Goal: Transaction & Acquisition: Purchase product/service

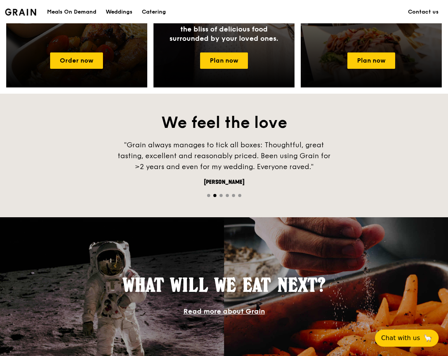
scroll to position [311, 0]
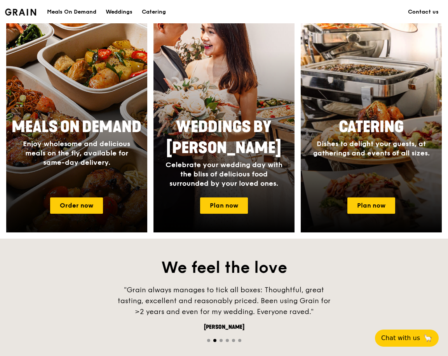
click at [83, 130] on span "Meals On Demand" at bounding box center [77, 127] width 130 height 19
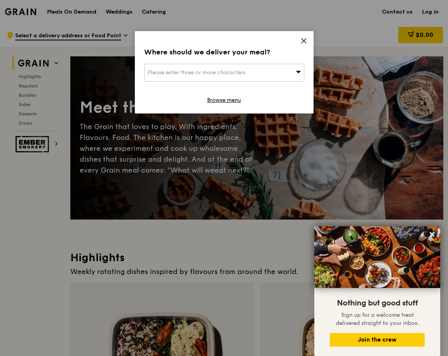
click at [234, 75] on span "Please enter three or more characters" at bounding box center [197, 72] width 98 height 7
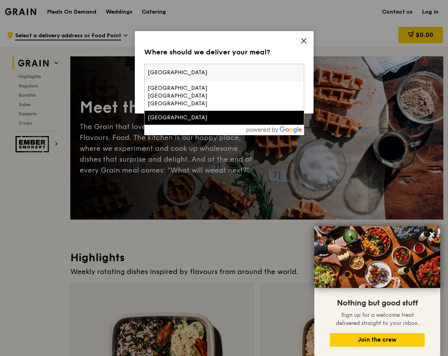
type input "[GEOGRAPHIC_DATA]"
click at [198, 114] on div "[GEOGRAPHIC_DATA]" at bounding box center [205, 118] width 115 height 8
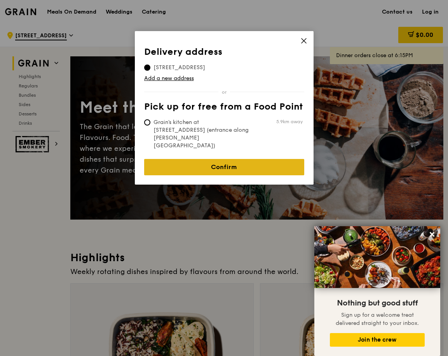
click at [169, 159] on link "Confirm" at bounding box center [224, 167] width 160 height 16
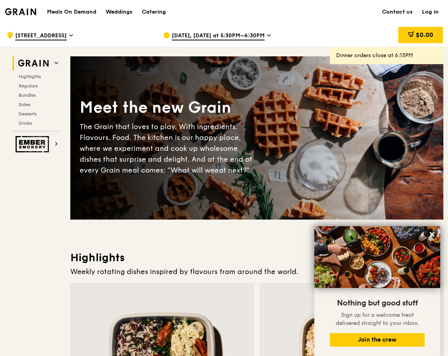
click at [227, 38] on span "[DATE], [DATE] at 5:30PM–6:30PM" at bounding box center [218, 36] width 93 height 9
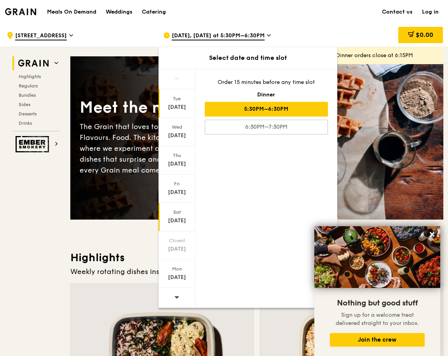
scroll to position [39, 0]
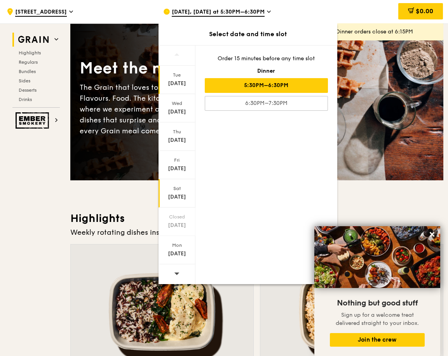
click at [178, 197] on div "[DATE]" at bounding box center [177, 197] width 35 height 8
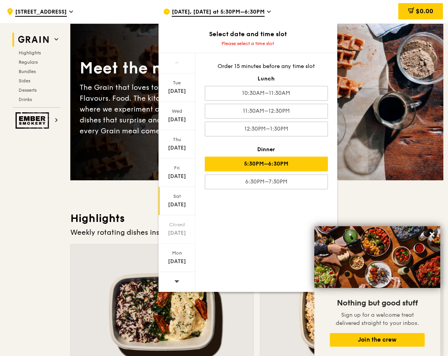
click at [261, 160] on div "5:30PM–6:30PM" at bounding box center [266, 164] width 123 height 15
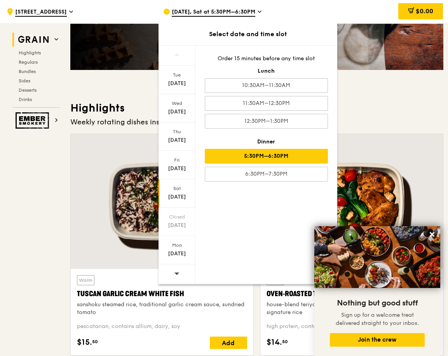
scroll to position [155, 0]
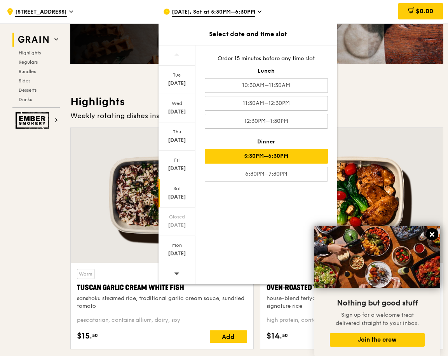
click at [431, 231] on icon at bounding box center [431, 234] width 7 height 7
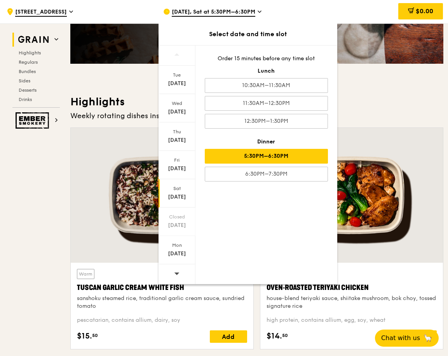
click at [275, 157] on div "5:30PM–6:30PM" at bounding box center [266, 156] width 123 height 15
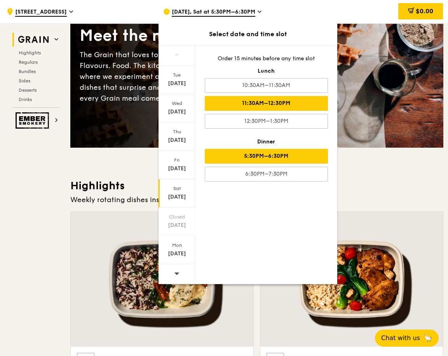
scroll to position [39, 0]
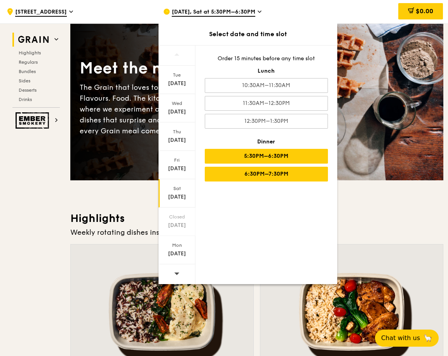
click at [238, 174] on div "6:30PM–7:30PM" at bounding box center [266, 174] width 123 height 15
click at [263, 157] on div "5:30PM–6:30PM" at bounding box center [266, 156] width 123 height 15
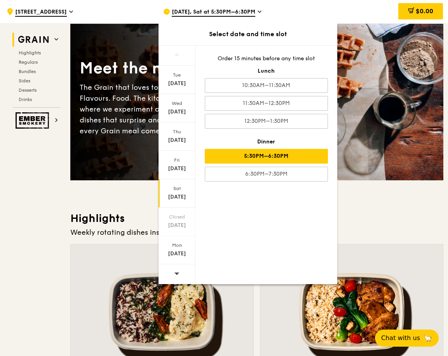
drag, startPoint x: 409, startPoint y: 199, endPoint x: 376, endPoint y: 196, distance: 32.8
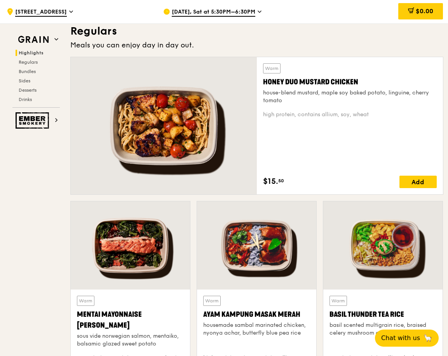
scroll to position [505, 0]
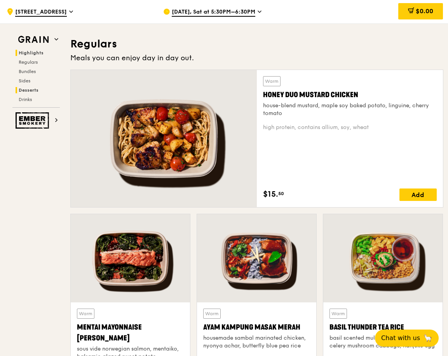
click at [31, 89] on span "Desserts" at bounding box center [29, 89] width 20 height 5
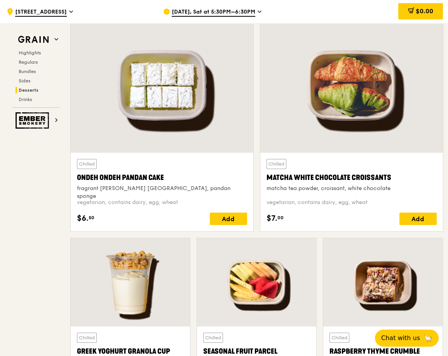
scroll to position [2331, 0]
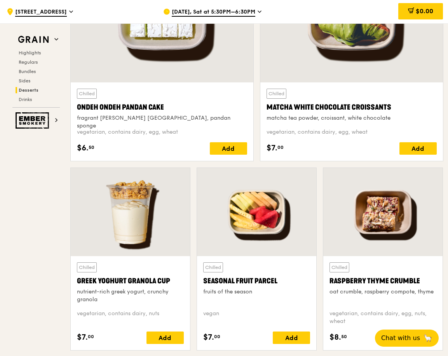
click at [303, 108] on div "Matcha White Chocolate Croissants" at bounding box center [351, 107] width 170 height 11
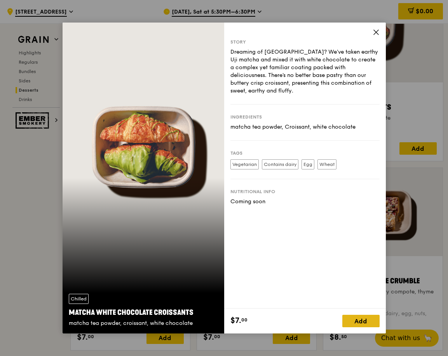
click at [348, 321] on div "Add" at bounding box center [360, 321] width 37 height 12
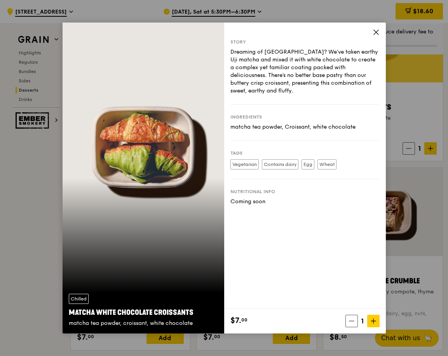
click at [378, 33] on icon at bounding box center [375, 32] width 7 height 7
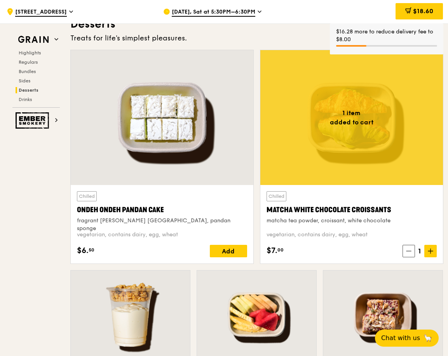
scroll to position [2214, 0]
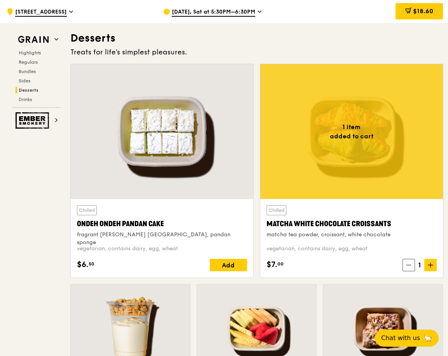
click at [326, 223] on div "Matcha White Chocolate Croissants" at bounding box center [351, 223] width 170 height 11
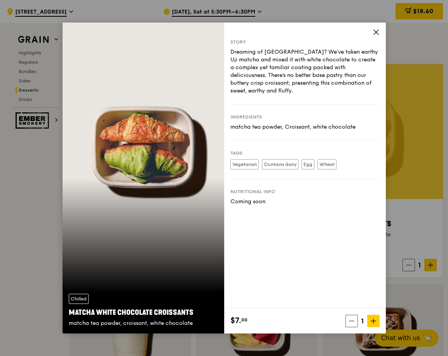
drag, startPoint x: 376, startPoint y: 30, endPoint x: 314, endPoint y: 41, distance: 63.2
click at [376, 30] on icon at bounding box center [375, 32] width 7 height 7
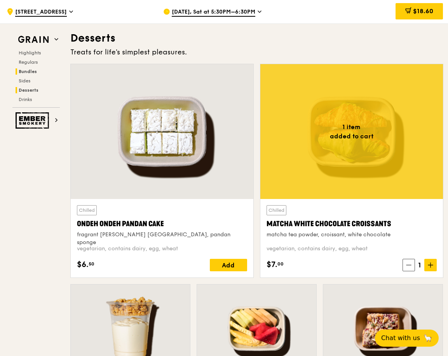
click at [31, 71] on span "Bundles" at bounding box center [28, 71] width 18 height 5
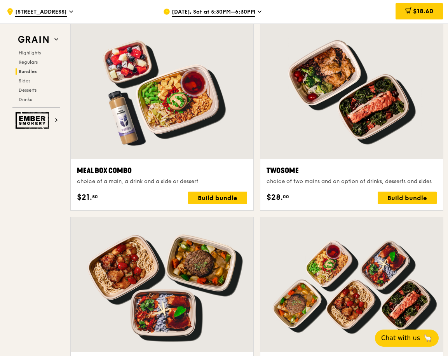
scroll to position [1119, 0]
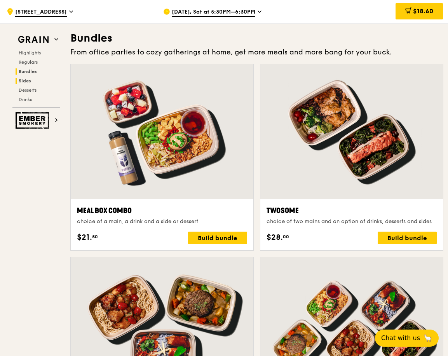
click at [22, 82] on span "Sides" at bounding box center [25, 80] width 12 height 5
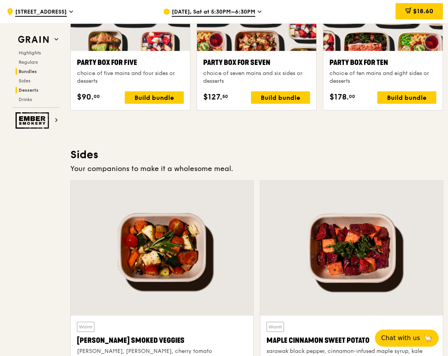
click at [23, 90] on span "Desserts" at bounding box center [29, 89] width 20 height 5
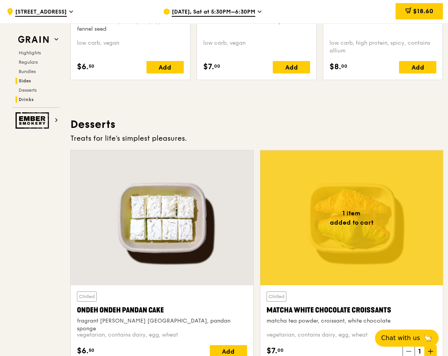
drag, startPoint x: 23, startPoint y: 90, endPoint x: 25, endPoint y: 99, distance: 9.1
click at [25, 99] on span "Drinks" at bounding box center [26, 99] width 15 height 5
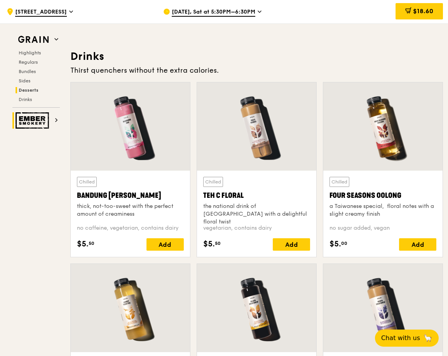
scroll to position [2687, 0]
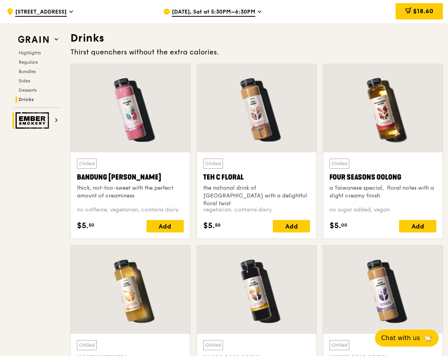
click at [39, 121] on img at bounding box center [34, 120] width 36 height 16
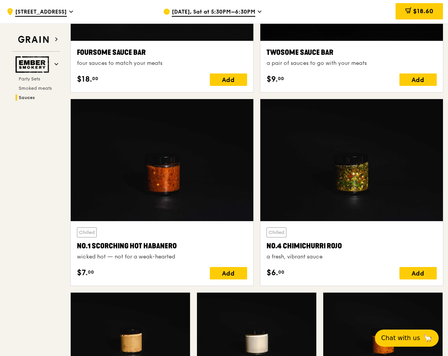
scroll to position [646, 0]
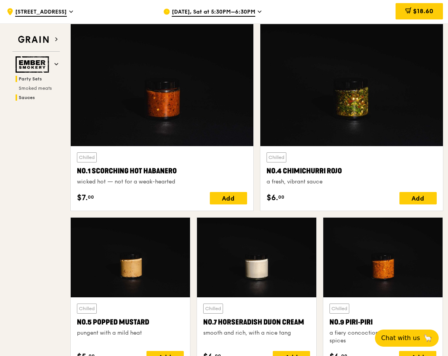
click at [28, 78] on span "Party Sets" at bounding box center [30, 78] width 23 height 5
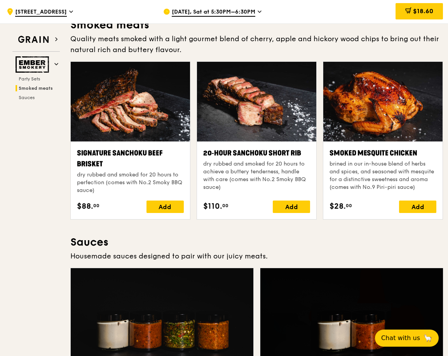
scroll to position [0, 0]
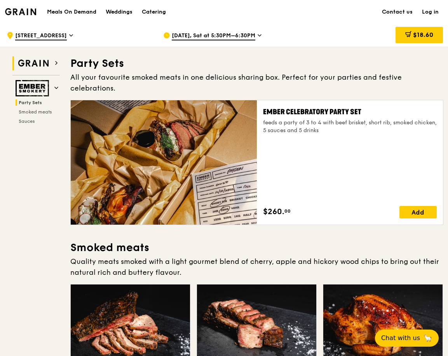
click at [40, 63] on img at bounding box center [34, 63] width 36 height 14
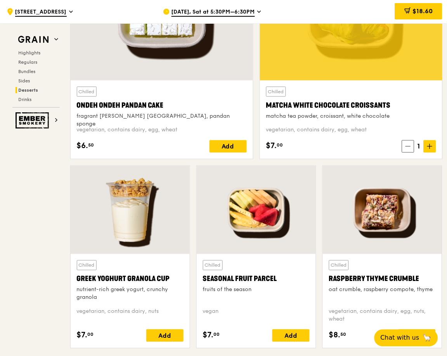
scroll to position [2146, 0]
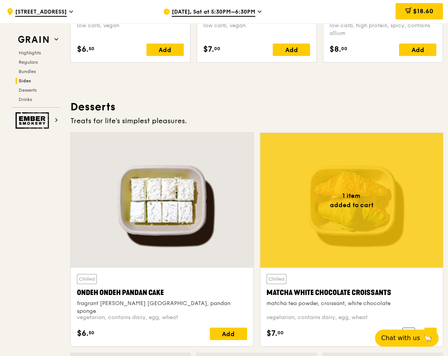
drag, startPoint x: 392, startPoint y: 292, endPoint x: 268, endPoint y: 292, distance: 124.3
click at [268, 292] on div "Matcha White Chocolate Croissants" at bounding box center [351, 292] width 170 height 11
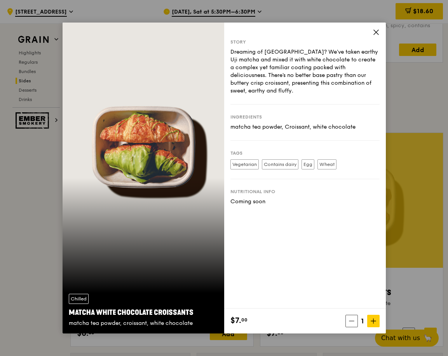
copy div "Matcha White Chocolate Croissants"
click at [375, 30] on icon at bounding box center [375, 32] width 7 height 7
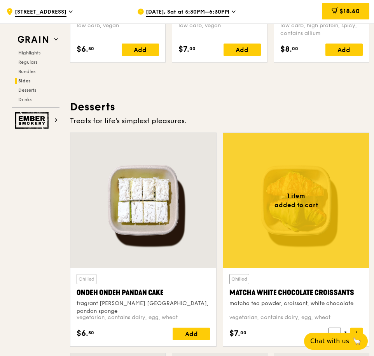
scroll to position [2001, 0]
